Goal: Task Accomplishment & Management: Use online tool/utility

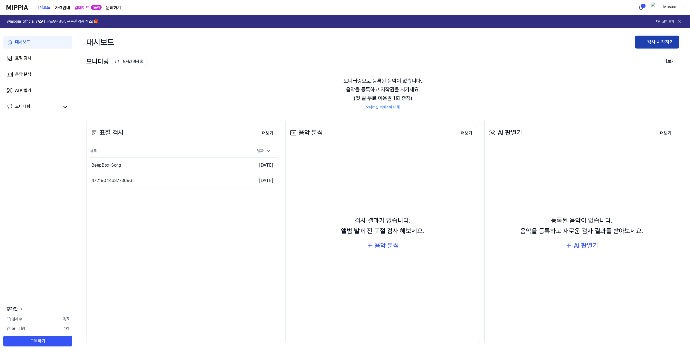
click at [643, 43] on button "검사 시작하기" at bounding box center [657, 42] width 44 height 13
click at [626, 62] on div "표절 검사" at bounding box center [624, 60] width 14 height 5
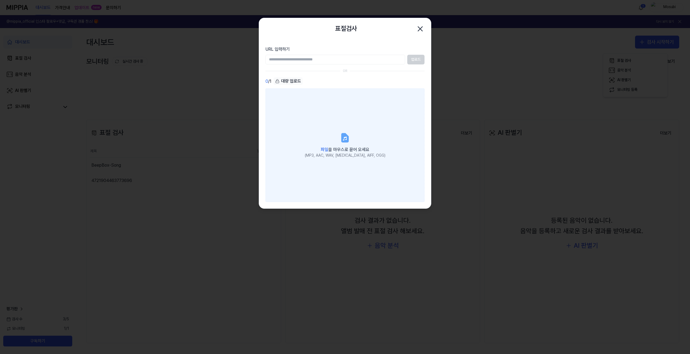
click at [340, 143] on icon at bounding box center [345, 137] width 11 height 11
click at [0, 0] on input "파일 을 마우스로 끌어 오세요 (MP3, AAC, WAV, [MEDICAL_DATA], AIFF, OGG)" at bounding box center [0, 0] width 0 height 0
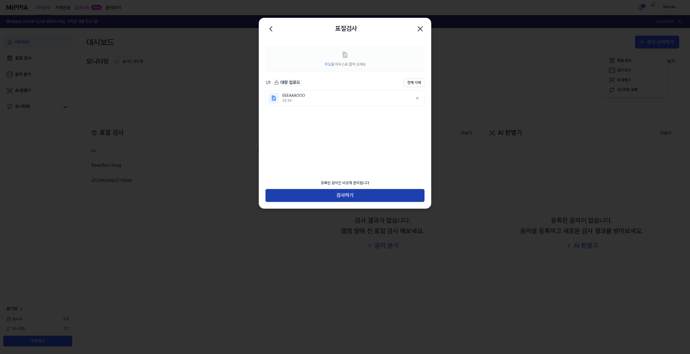
click at [336, 191] on button "검사하기" at bounding box center [345, 195] width 159 height 13
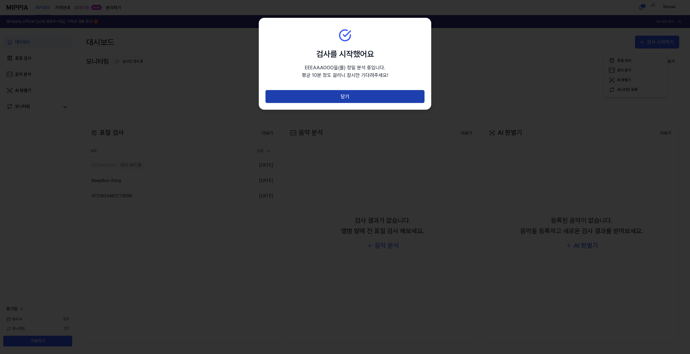
click at [337, 103] on button "닫기" at bounding box center [345, 96] width 159 height 13
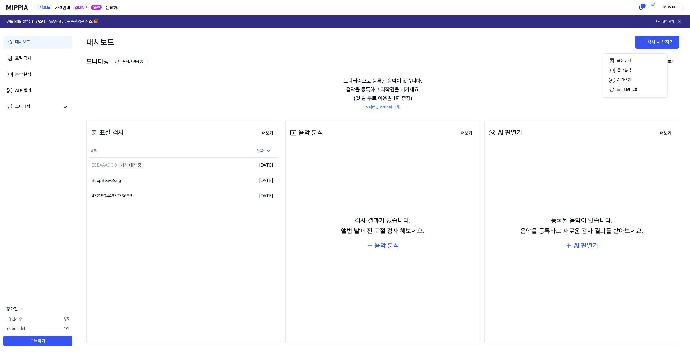
click at [567, 72] on div "모니터링 실시간 검사 중 더보기 모니터링 모니터링으로 등록된 음악이 없습니다. 음악을 등록하고 저작권을 지키세요. (첫 달 무료 이용권 1회 …" at bounding box center [382, 82] width 615 height 53
click at [64, 195] on div "대시보드 표절 검사 음악 분석 AI 판별기 모니터링 평가판 검사 [DATE] 모니터링 1 / 1 구독하기" at bounding box center [37, 191] width 75 height 326
click at [22, 192] on div "대시보드 표절 검사 음악 분석 AI 판별기 모니터링 평가판 검사 [DATE] 모니터링 1 / 1 구독하기" at bounding box center [37, 191] width 75 height 326
click at [75, 172] on div "대시보드 표절 검사 음악 분석 AI 판별기 모니터링 평가판 검사 [DATE] 모니터링 1 / 1 구독하기" at bounding box center [37, 191] width 75 height 326
click at [32, 170] on div "대시보드 표절 검사 음악 분석 AI 판별기 모니터링 평가판 검사 [DATE] 모니터링 1 / 1 구독하기" at bounding box center [37, 191] width 75 height 326
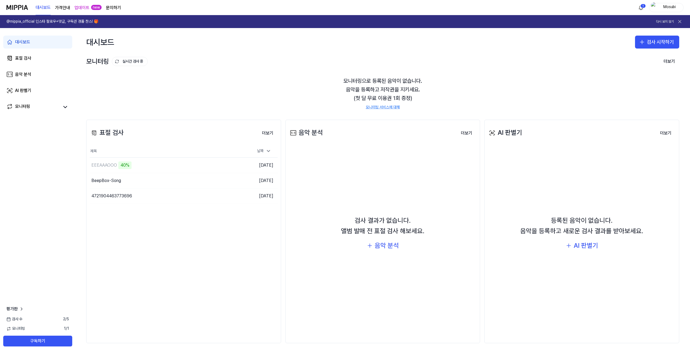
click at [44, 148] on div "대시보드 표절 검사 음악 분석 AI 판별기 모니터링 평가판 검사 [DATE] 모니터링 1 / 1 구독하기" at bounding box center [37, 191] width 75 height 326
click at [222, 168] on button "이동하기" at bounding box center [220, 165] width 19 height 9
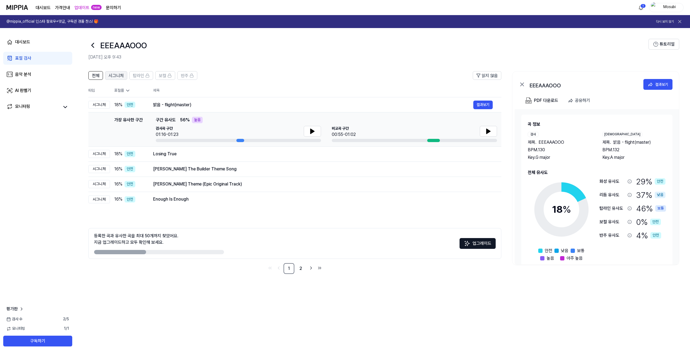
click at [124, 79] on span "시그니처" at bounding box center [116, 76] width 15 height 6
click at [99, 79] on span "전체" at bounding box center [96, 76] width 8 height 6
click at [143, 93] on div "표절률" at bounding box center [129, 90] width 30 height 5
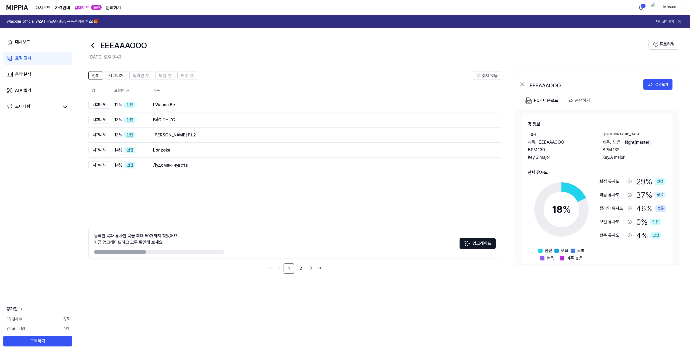
click at [130, 93] on icon at bounding box center [127, 90] width 5 height 5
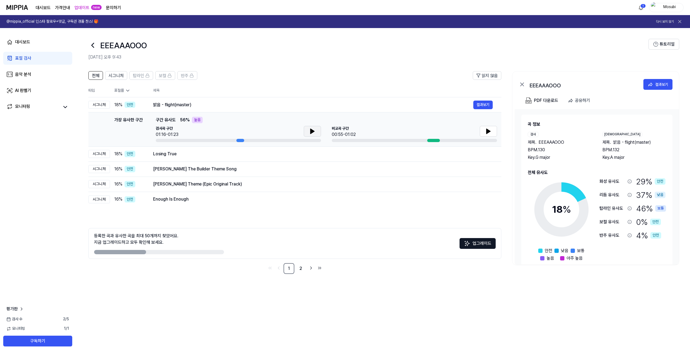
click at [309, 135] on icon at bounding box center [312, 131] width 6 height 6
click at [519, 88] on icon at bounding box center [522, 84] width 6 height 6
click at [251, 157] on div "Losing True" at bounding box center [313, 154] width 320 height 6
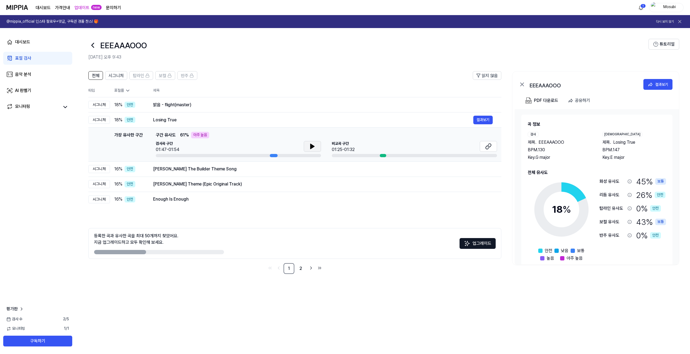
click at [309, 150] on icon at bounding box center [312, 146] width 6 height 6
click at [313, 149] on icon at bounding box center [313, 146] width 1 height 4
click at [298, 172] on div "[PERSON_NAME] The Builder Theme Song" at bounding box center [313, 169] width 320 height 6
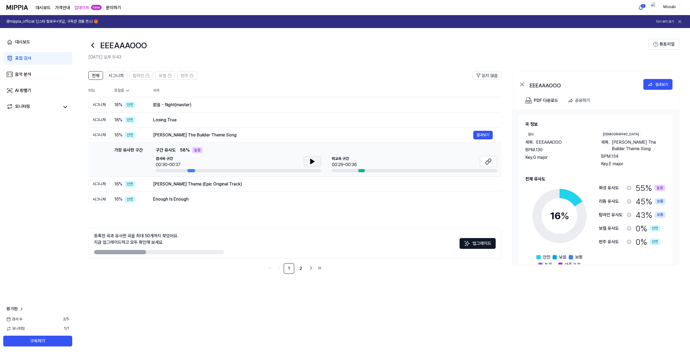
click at [309, 165] on icon at bounding box center [312, 161] width 6 height 6
click at [313, 164] on icon at bounding box center [313, 161] width 1 height 4
click at [290, 187] on div "[PERSON_NAME] Theme (Epic Original Track)" at bounding box center [313, 184] width 320 height 6
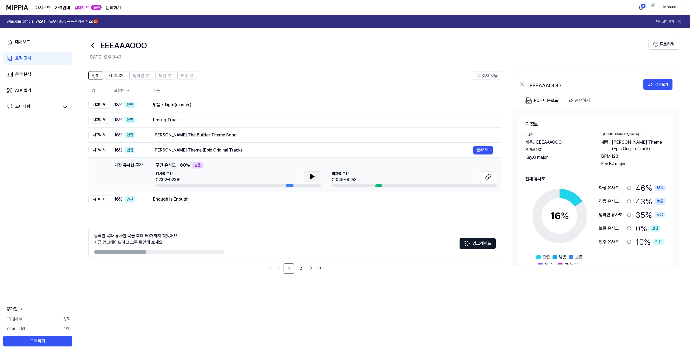
click at [309, 180] on icon at bounding box center [312, 176] width 6 height 6
click at [244, 202] on div "Enough Is Enough" at bounding box center [313, 199] width 320 height 6
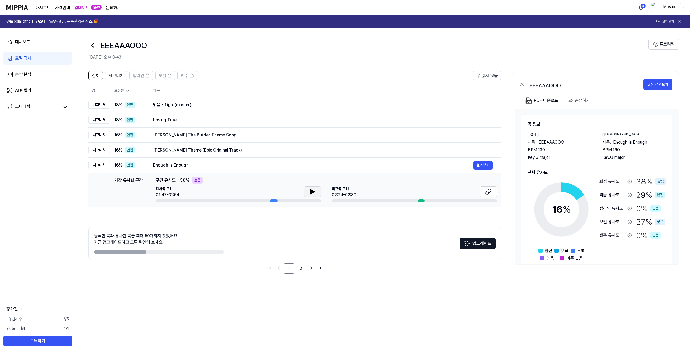
click at [304, 197] on button at bounding box center [312, 191] width 17 height 11
click at [296, 274] on link "2" at bounding box center [300, 268] width 11 height 11
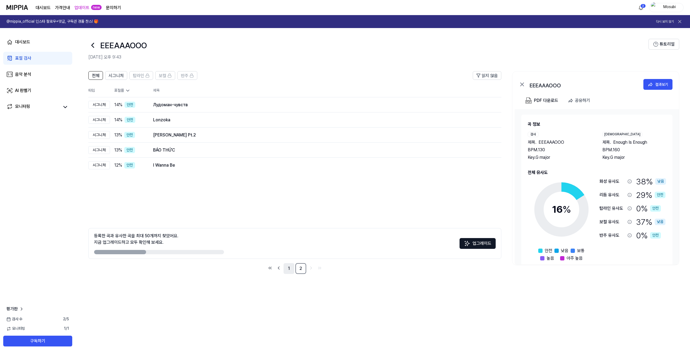
click at [284, 274] on link "1" at bounding box center [289, 268] width 11 height 11
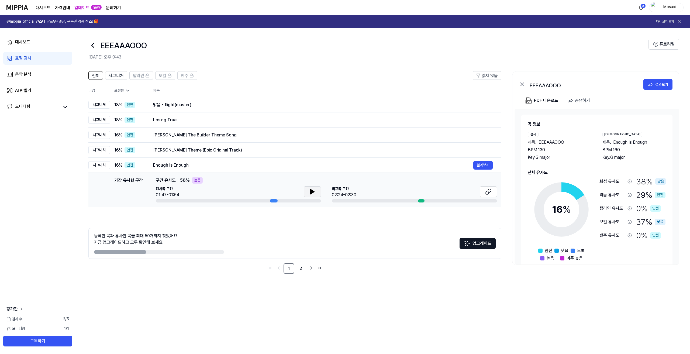
click at [309, 195] on icon at bounding box center [312, 191] width 6 height 6
click at [519, 88] on icon at bounding box center [522, 84] width 6 height 6
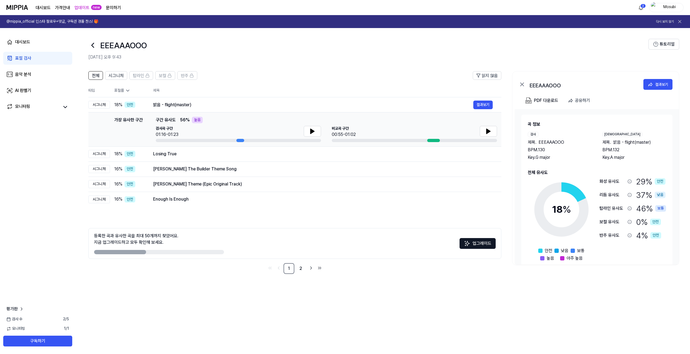
click at [519, 88] on icon at bounding box center [522, 84] width 6 height 6
click at [521, 86] on icon at bounding box center [522, 84] width 3 height 3
click at [651, 90] on button "결과보기" at bounding box center [657, 84] width 29 height 11
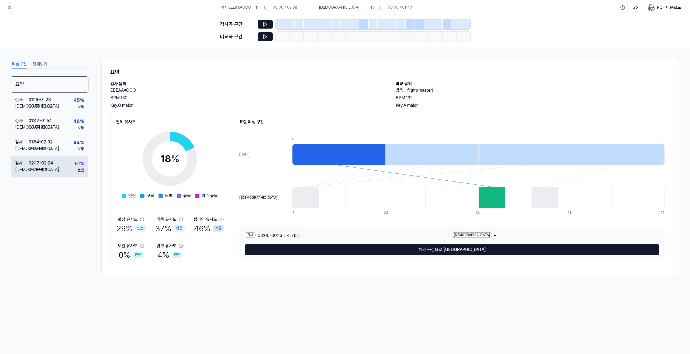
click at [67, 177] on div "검사 . 02:17 - 02:24 비교 . 01:11 - 01:18 51 % 높음" at bounding box center [50, 166] width 78 height 21
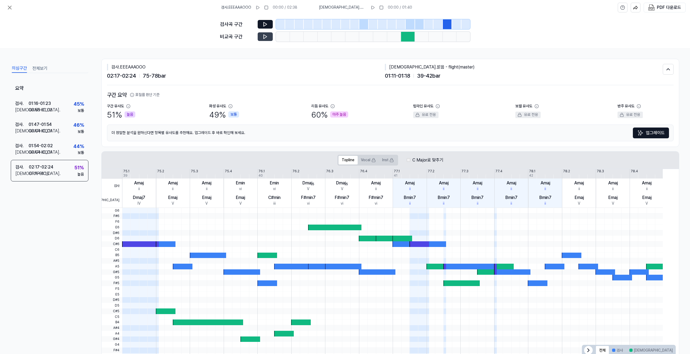
click at [258, 41] on button at bounding box center [265, 36] width 15 height 9
click at [263, 39] on icon at bounding box center [265, 36] width 5 height 5
click at [258, 24] on button at bounding box center [265, 24] width 15 height 9
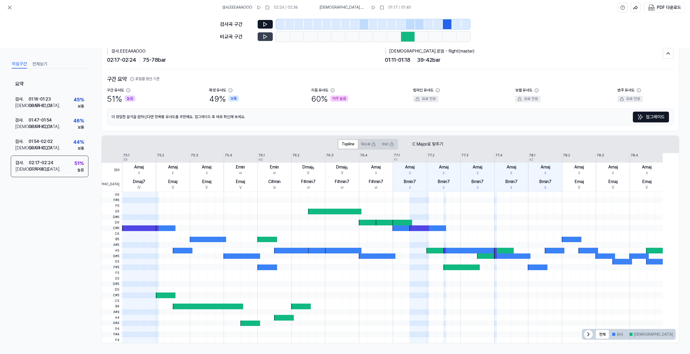
scroll to position [7, 0]
